Goal: Transaction & Acquisition: Purchase product/service

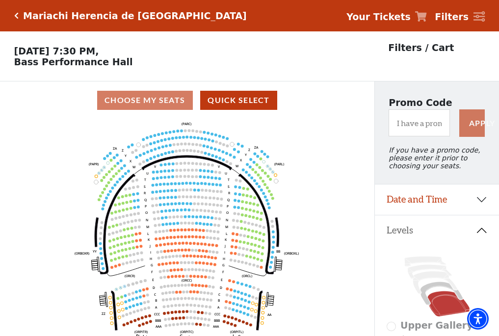
scroll to position [46, 0]
